Goal: Task Accomplishment & Management: Manage account settings

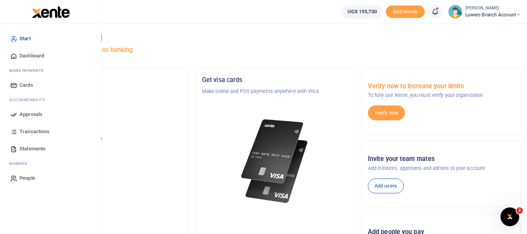
click at [33, 113] on span "Approvals" at bounding box center [31, 114] width 23 height 8
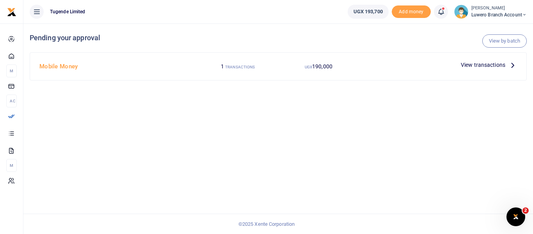
click at [512, 63] on icon at bounding box center [513, 64] width 9 height 9
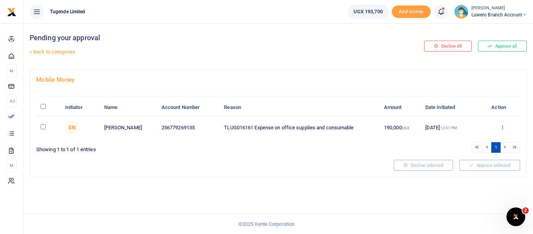
click at [503, 129] on icon at bounding box center [502, 126] width 5 height 5
click at [474, 139] on link "Approve" at bounding box center [474, 139] width 62 height 11
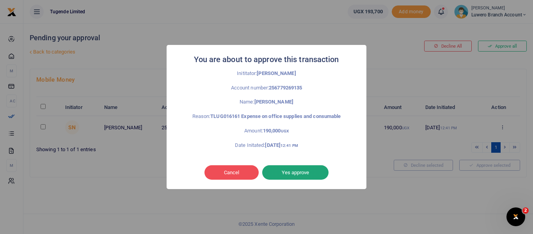
click at [304, 171] on button "Yes approve" at bounding box center [295, 172] width 66 height 15
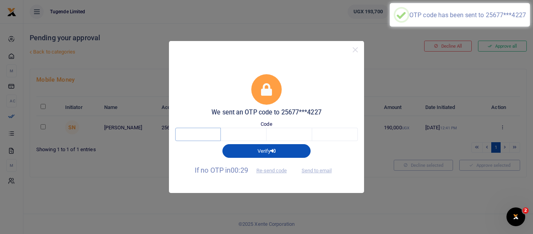
click at [191, 136] on input "text" at bounding box center [198, 134] width 46 height 13
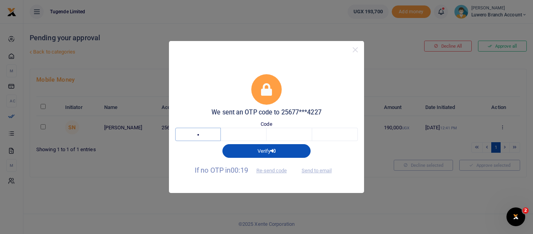
type input "1"
type input "5"
type input "1"
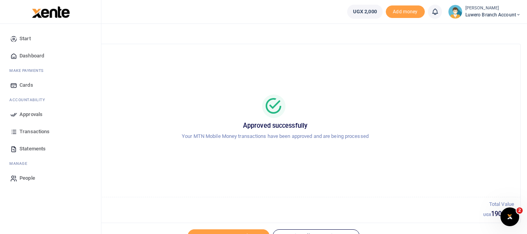
click at [32, 130] on span "Transactions" at bounding box center [35, 132] width 30 height 8
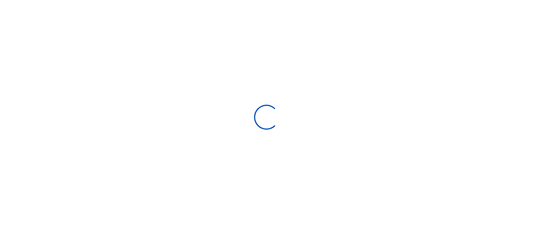
select select
type input "[DATE] - [DATE]"
